Goal: Find specific page/section: Find specific page/section

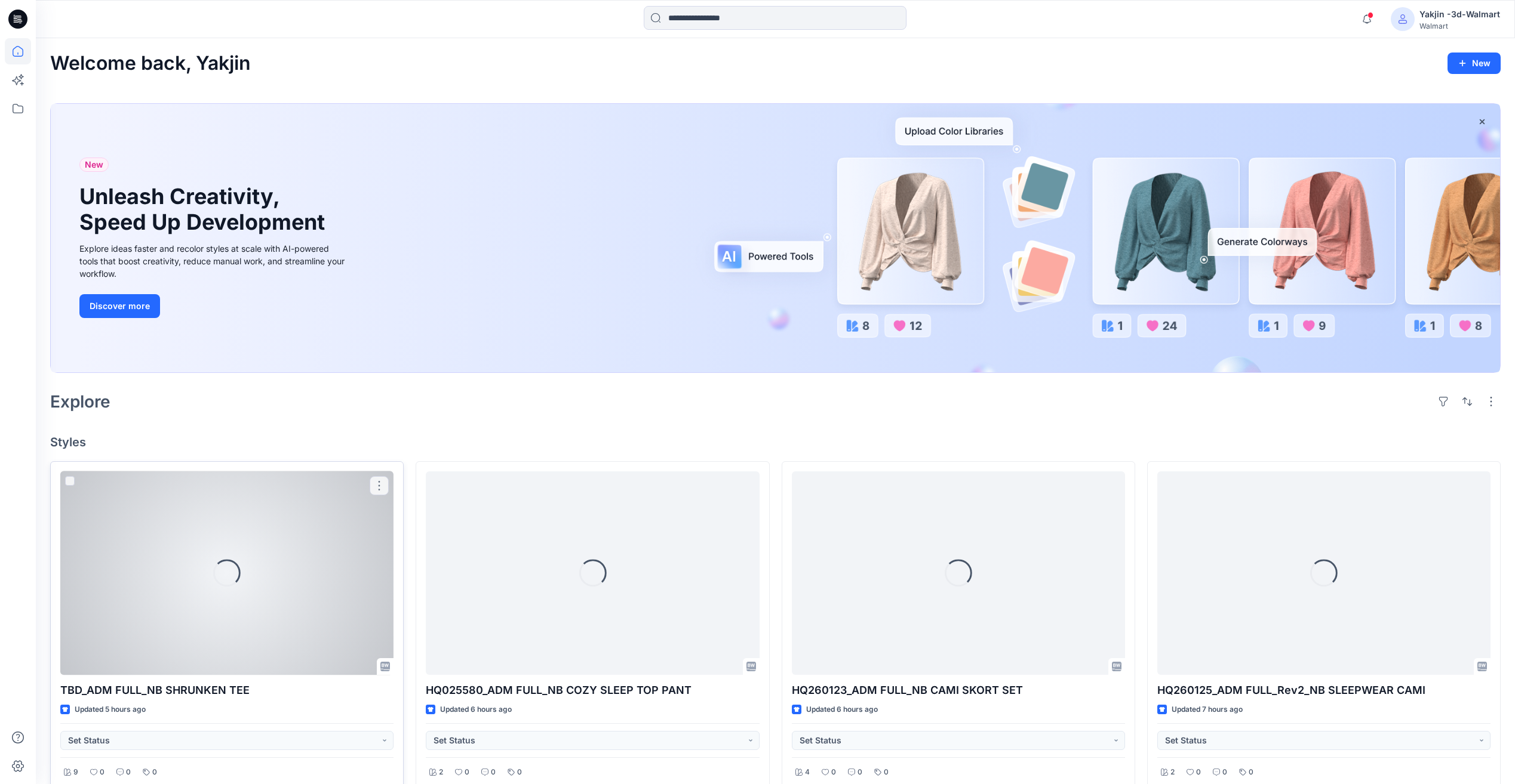
drag, startPoint x: 180, startPoint y: 353, endPoint x: 174, endPoint y: 506, distance: 153.1
click at [174, 506] on div "Loading..." at bounding box center [227, 573] width 334 height 203
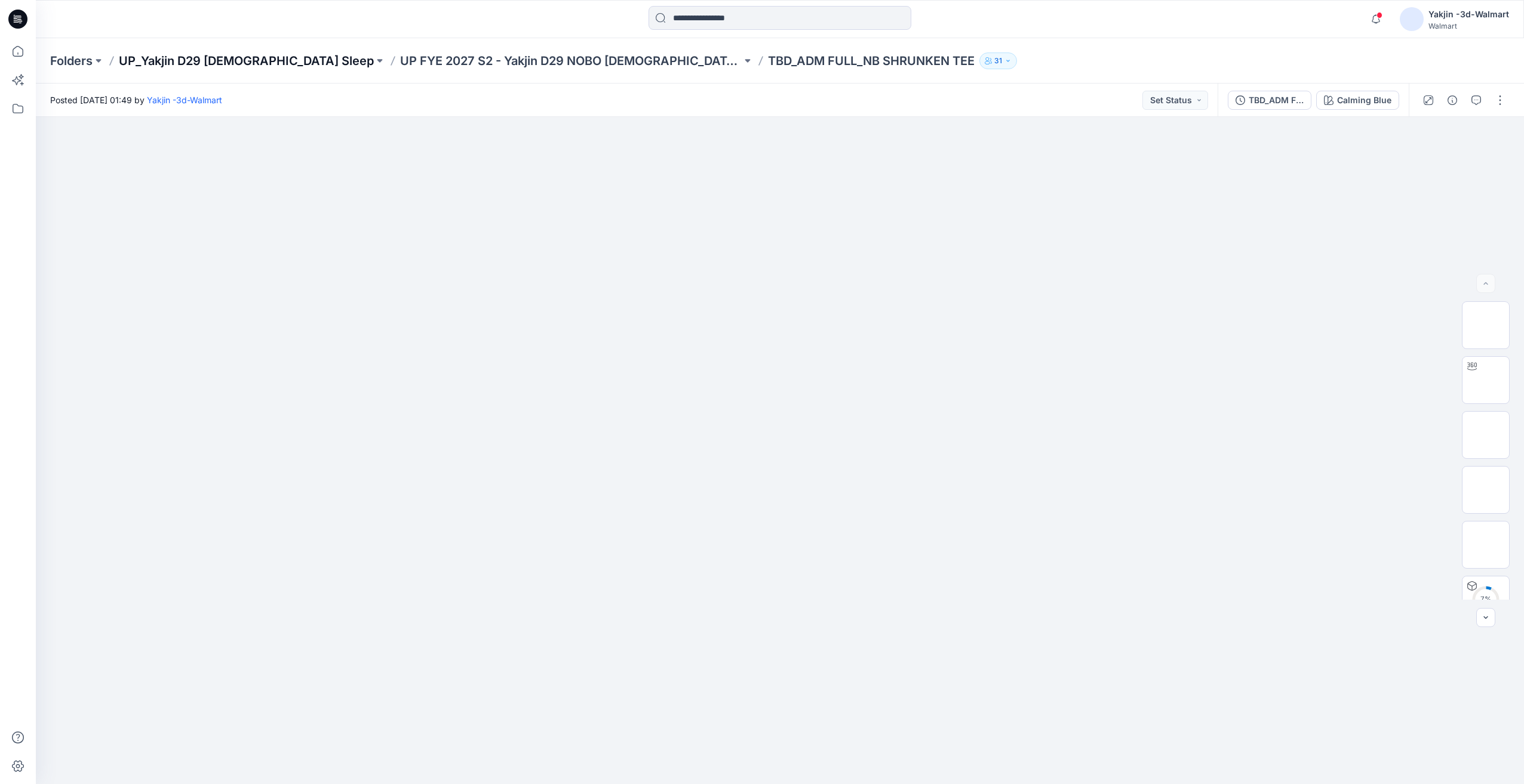
click at [233, 65] on p "UP_Yakjin D29 [DEMOGRAPHIC_DATA] Sleep" at bounding box center [246, 61] width 255 height 17
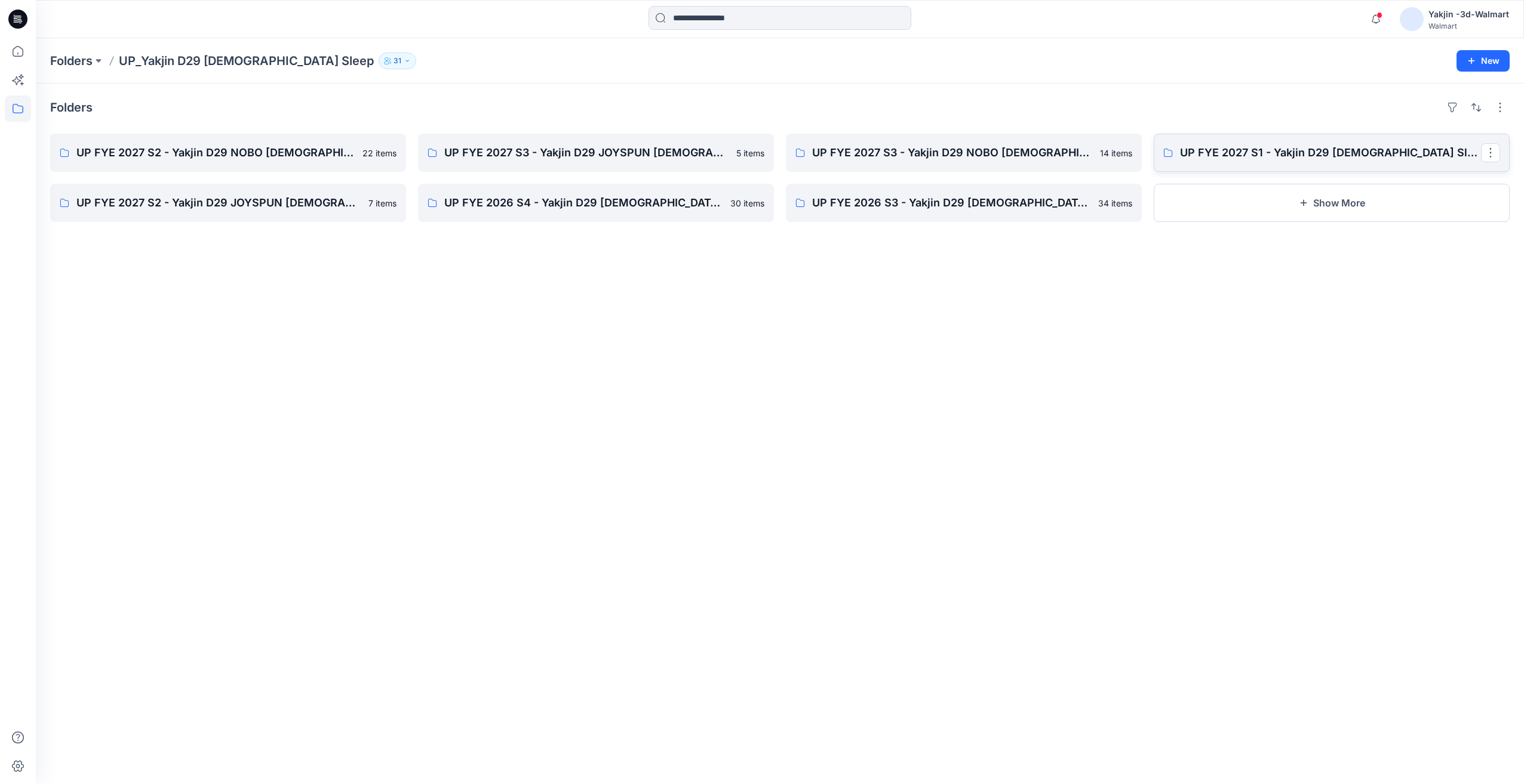
click at [1223, 162] on link "UP FYE 2027 S1 - Yakjin D29 [DEMOGRAPHIC_DATA] Sleepwear" at bounding box center [1332, 153] width 356 height 38
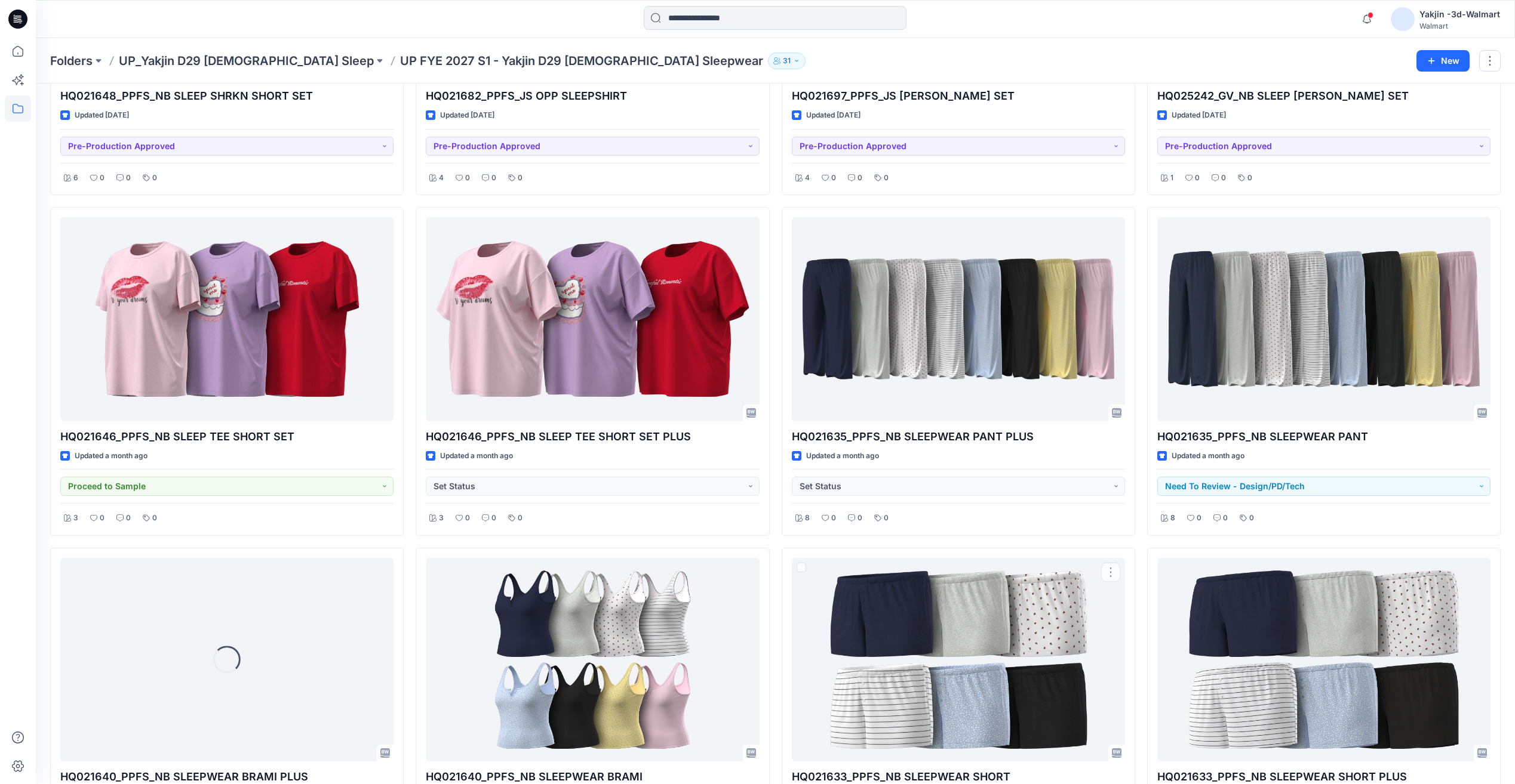
scroll to position [597, 0]
